Goal: Book appointment/travel/reservation

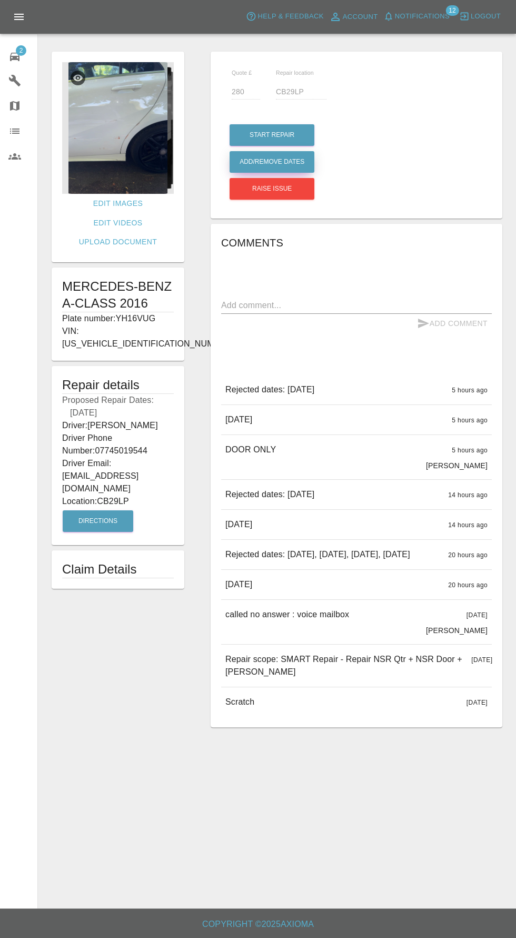
click at [273, 146] on button "Add/Remove Dates" at bounding box center [272, 135] width 85 height 22
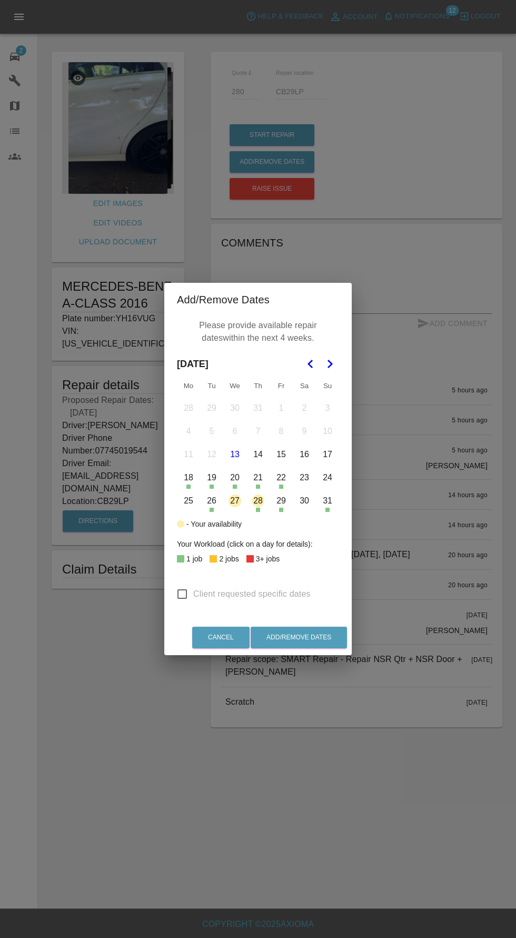
click at [331, 358] on icon "Go to the Next Month" at bounding box center [329, 363] width 13 height 13
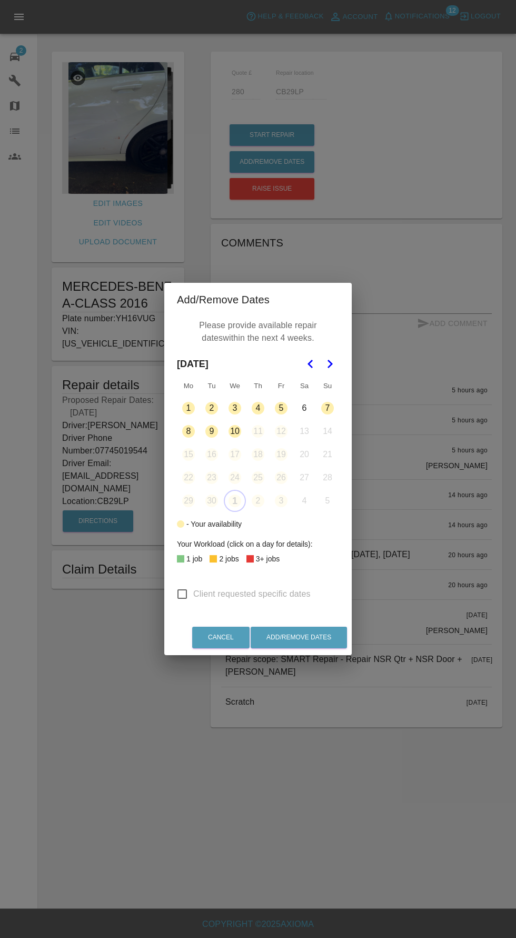
click at [174, 592] on input "Client requested specific dates" at bounding box center [182, 594] width 22 height 22
checkbox input "true"
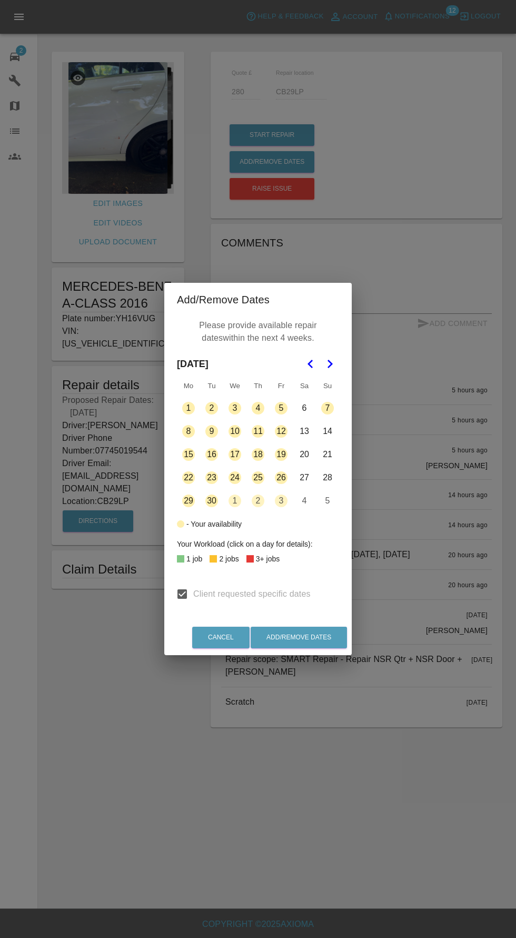
click at [188, 501] on button "29" at bounding box center [188, 501] width 22 height 22
click at [190, 501] on button "29" at bounding box center [188, 501] width 22 height 22
click at [187, 503] on button "29" at bounding box center [188, 501] width 22 height 22
click at [211, 501] on button "30" at bounding box center [212, 501] width 22 height 22
click at [304, 637] on button "Add/Remove Dates" at bounding box center [299, 637] width 96 height 22
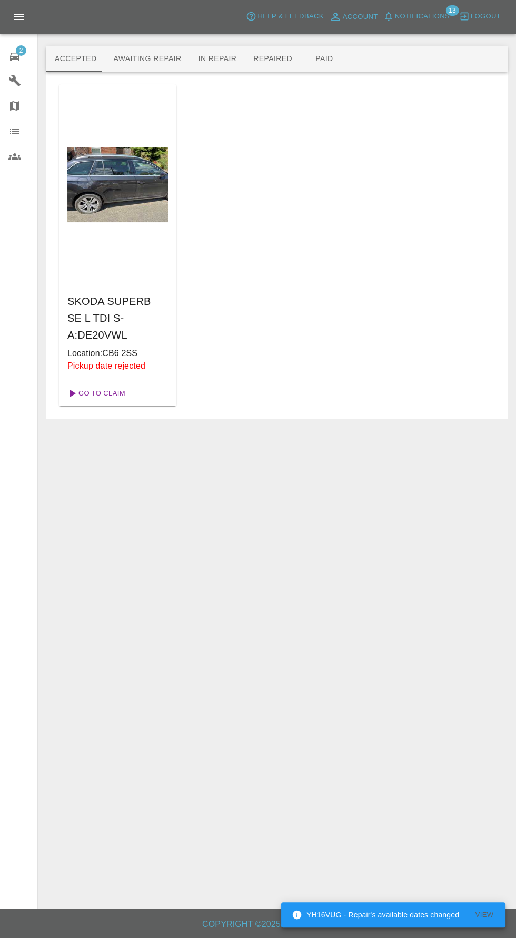
click at [100, 385] on link "Go To Claim" at bounding box center [95, 393] width 65 height 17
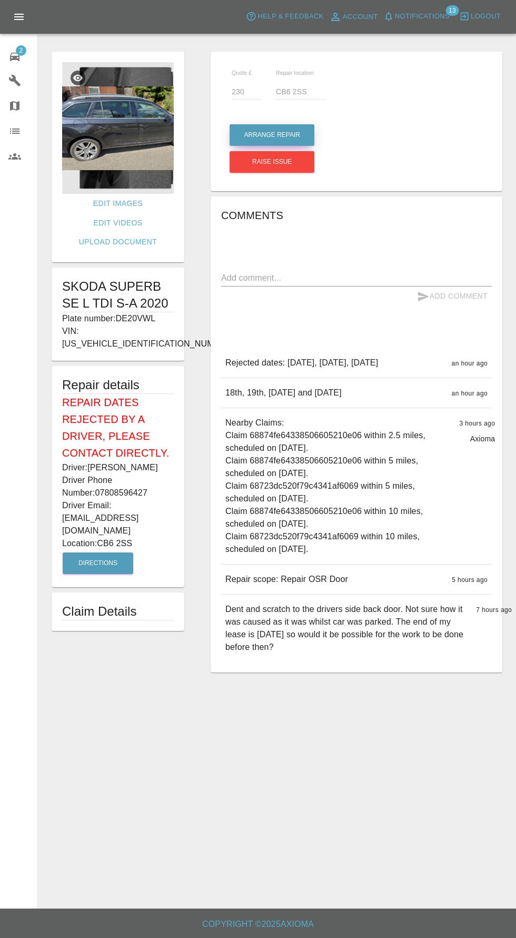
click at [310, 133] on button "Arrange Repair" at bounding box center [272, 135] width 85 height 22
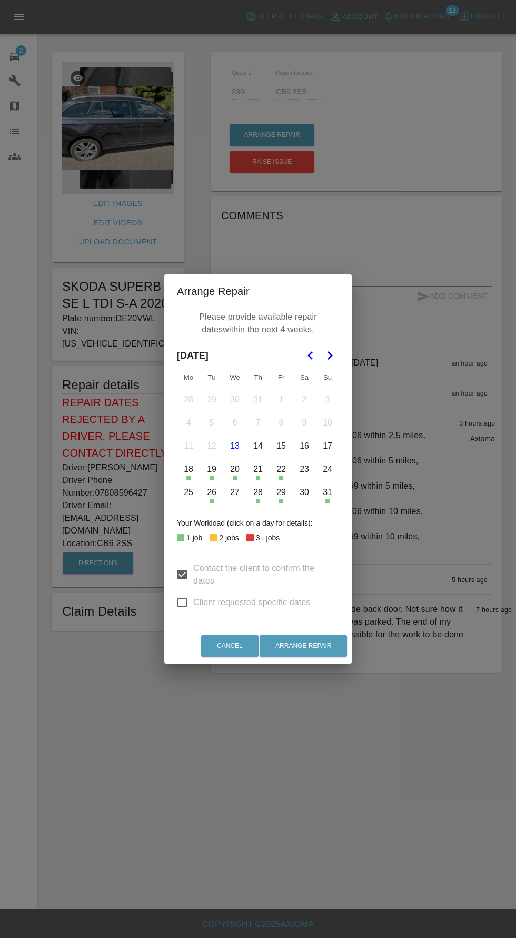
click at [231, 494] on button "27" at bounding box center [235, 492] width 22 height 22
click at [330, 355] on icon "Go to the Next Month" at bounding box center [329, 355] width 13 height 13
click at [183, 424] on button "8" at bounding box center [188, 423] width 22 height 22
click at [211, 423] on button "9" at bounding box center [212, 423] width 22 height 22
click at [323, 648] on button "Arrange Repair" at bounding box center [303, 646] width 87 height 22
